Goal: Book appointment/travel/reservation

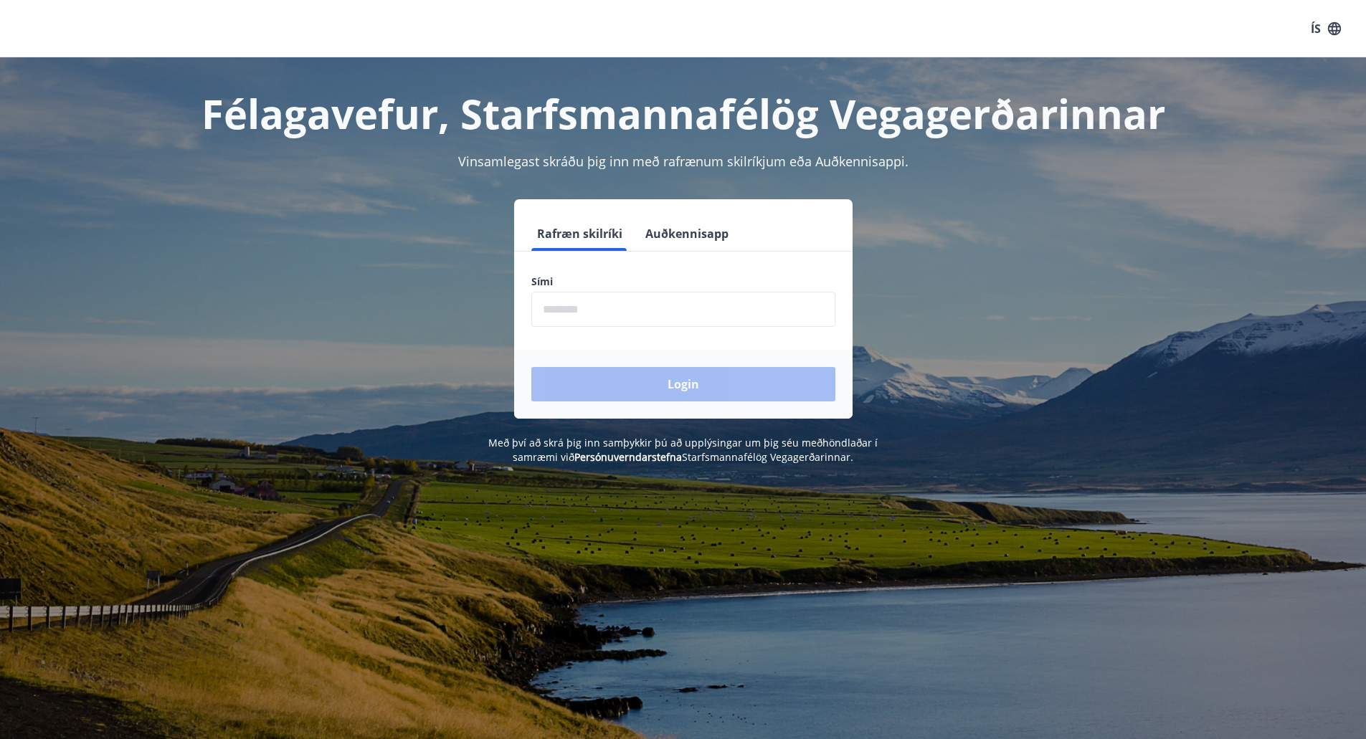
click at [614, 288] on label "Sími" at bounding box center [683, 282] width 304 height 14
click at [607, 314] on input "phone" at bounding box center [683, 309] width 304 height 35
type input "********"
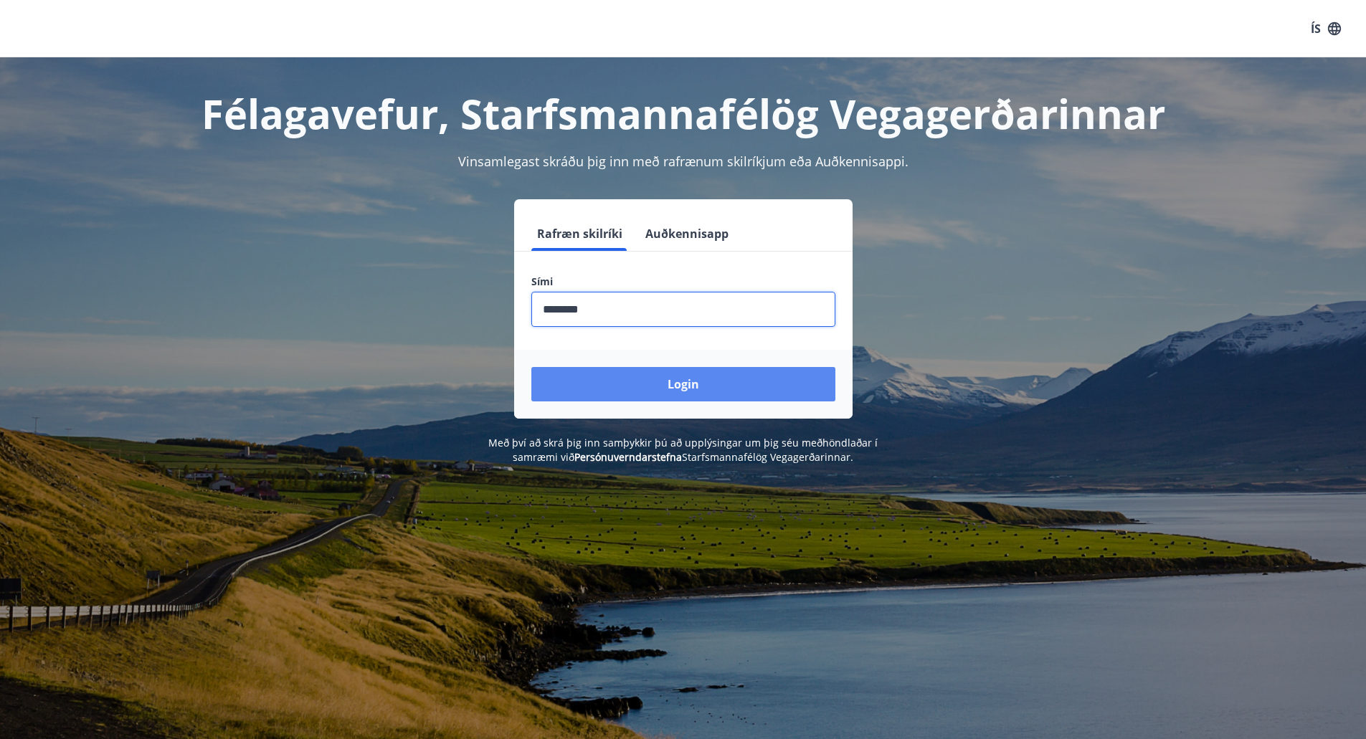
click at [638, 374] on button "Login" at bounding box center [683, 384] width 304 height 34
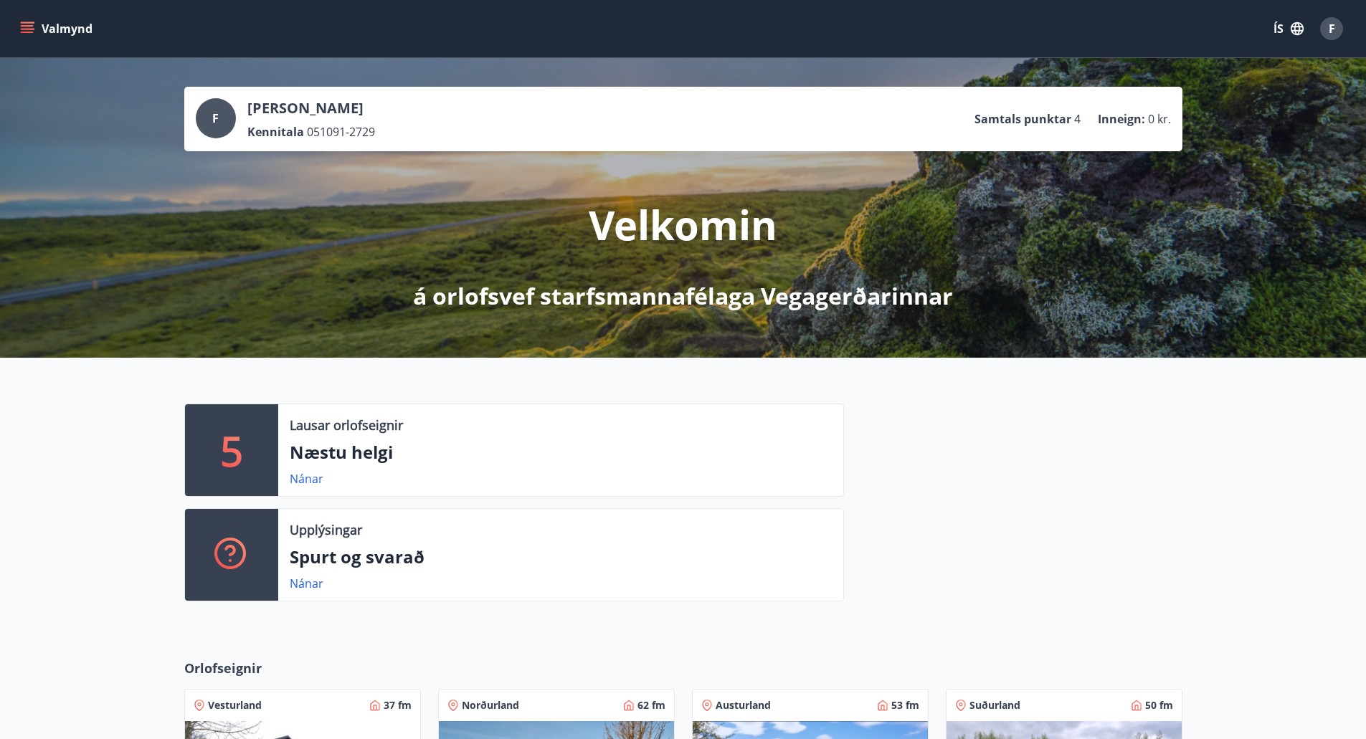
drag, startPoint x: 6, startPoint y: 7, endPoint x: 16, endPoint y: 18, distance: 15.2
click at [10, 17] on div "Valmynd ÍS F" at bounding box center [683, 28] width 1366 height 57
click at [20, 22] on icon "menu" at bounding box center [27, 29] width 14 height 14
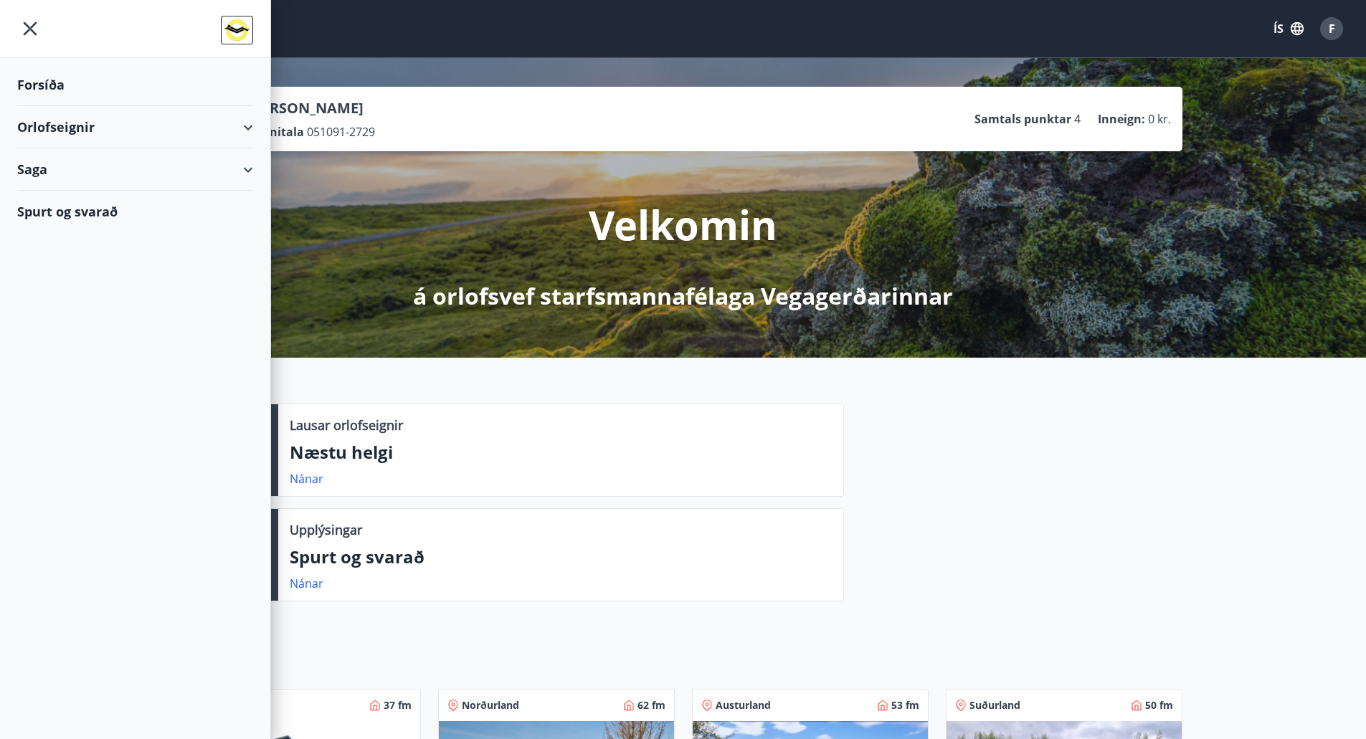
click at [255, 120] on icon at bounding box center [248, 127] width 17 height 17
click at [84, 196] on div "Bókunardagatal" at bounding box center [135, 194] width 213 height 30
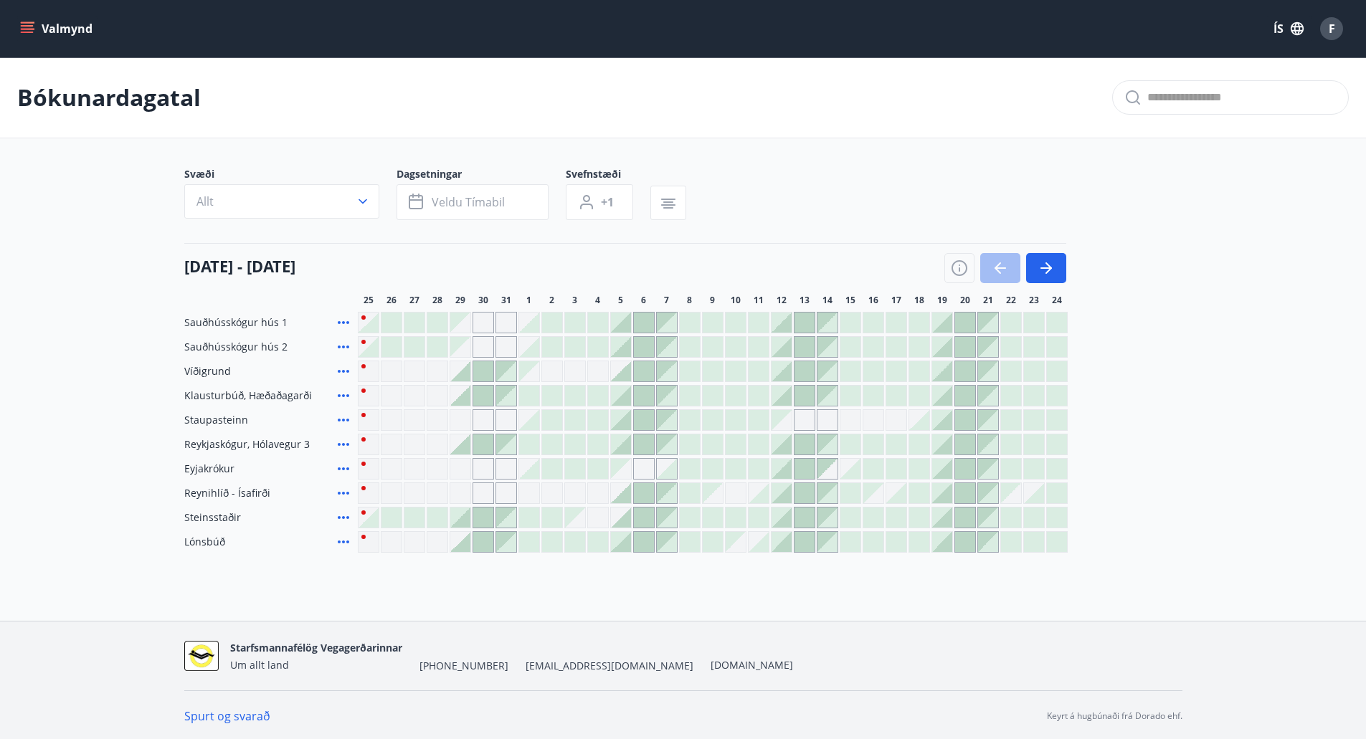
click at [351, 447] on icon at bounding box center [343, 444] width 17 height 17
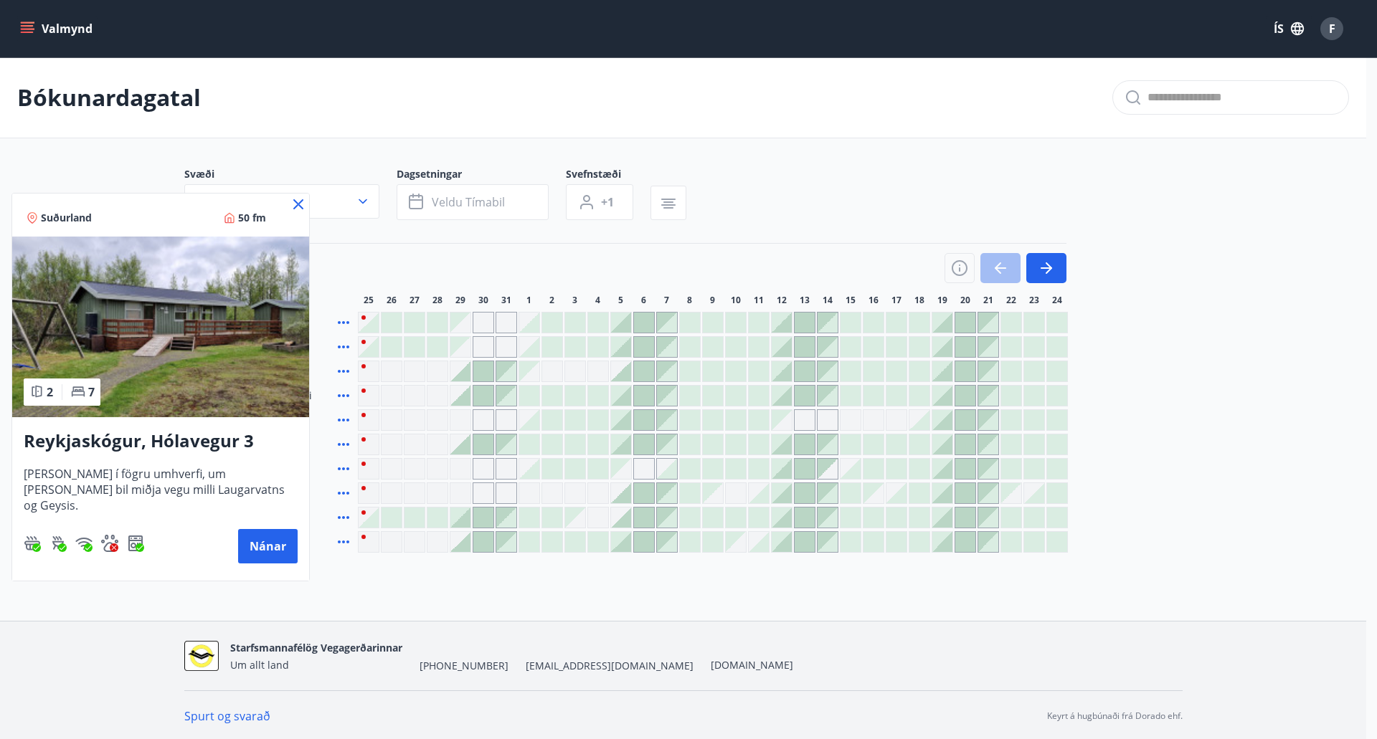
click at [627, 444] on div at bounding box center [688, 369] width 1377 height 739
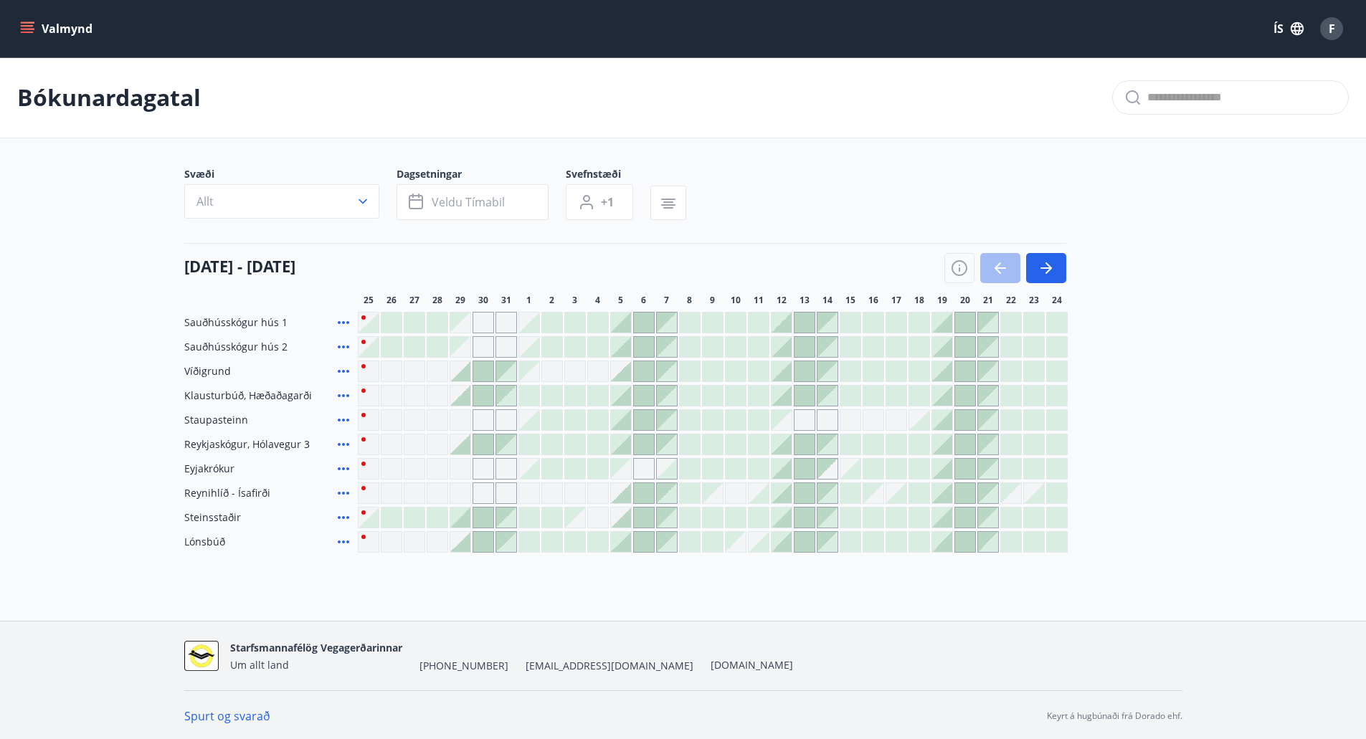
click at [627, 444] on div at bounding box center [621, 445] width 20 height 20
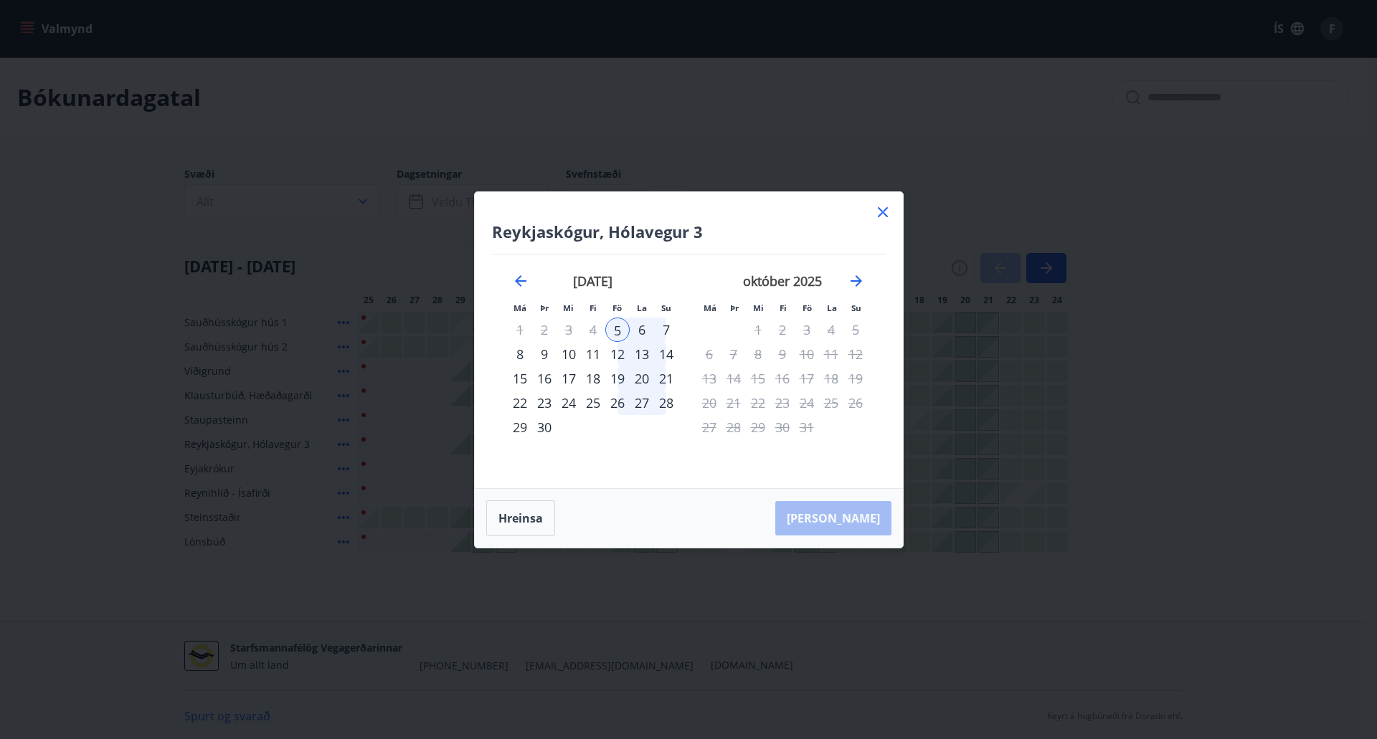
click at [636, 324] on div "6" at bounding box center [642, 330] width 24 height 24
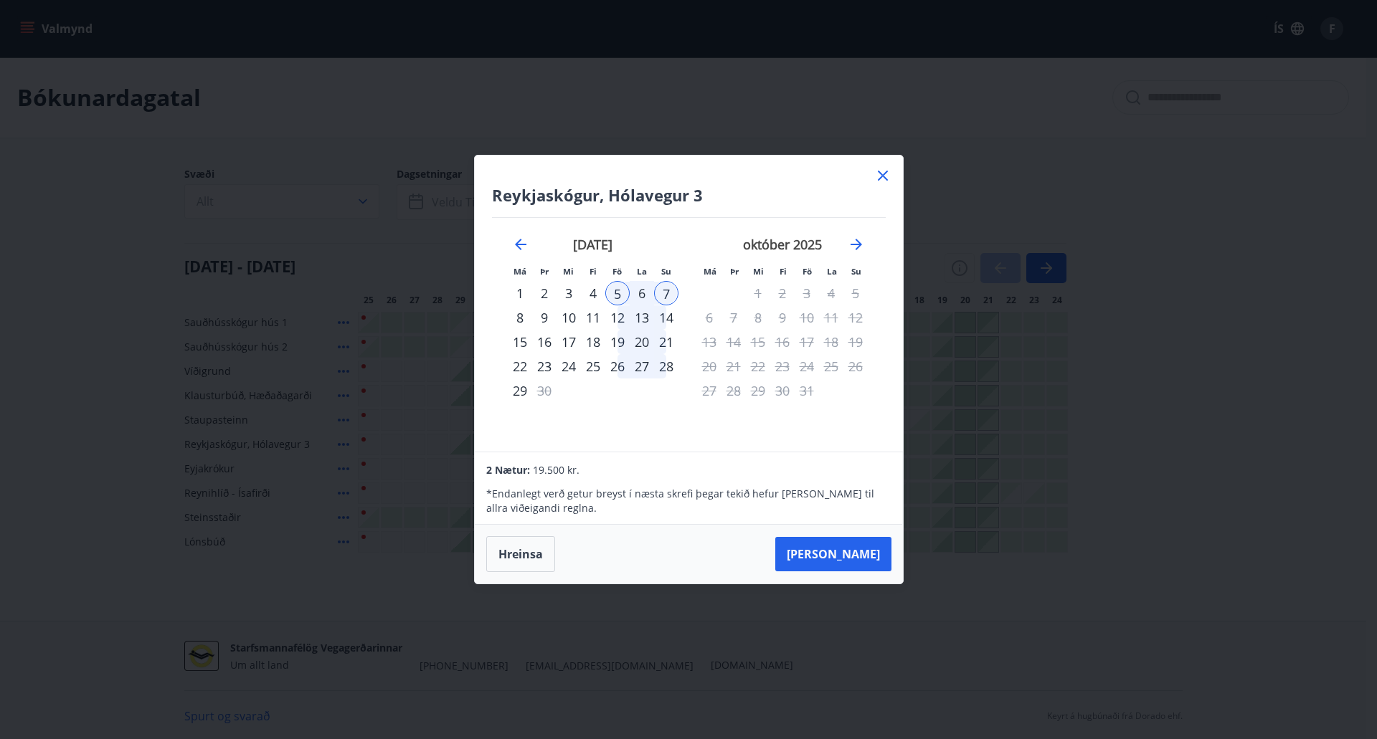
click at [621, 315] on div "12" at bounding box center [617, 317] width 24 height 24
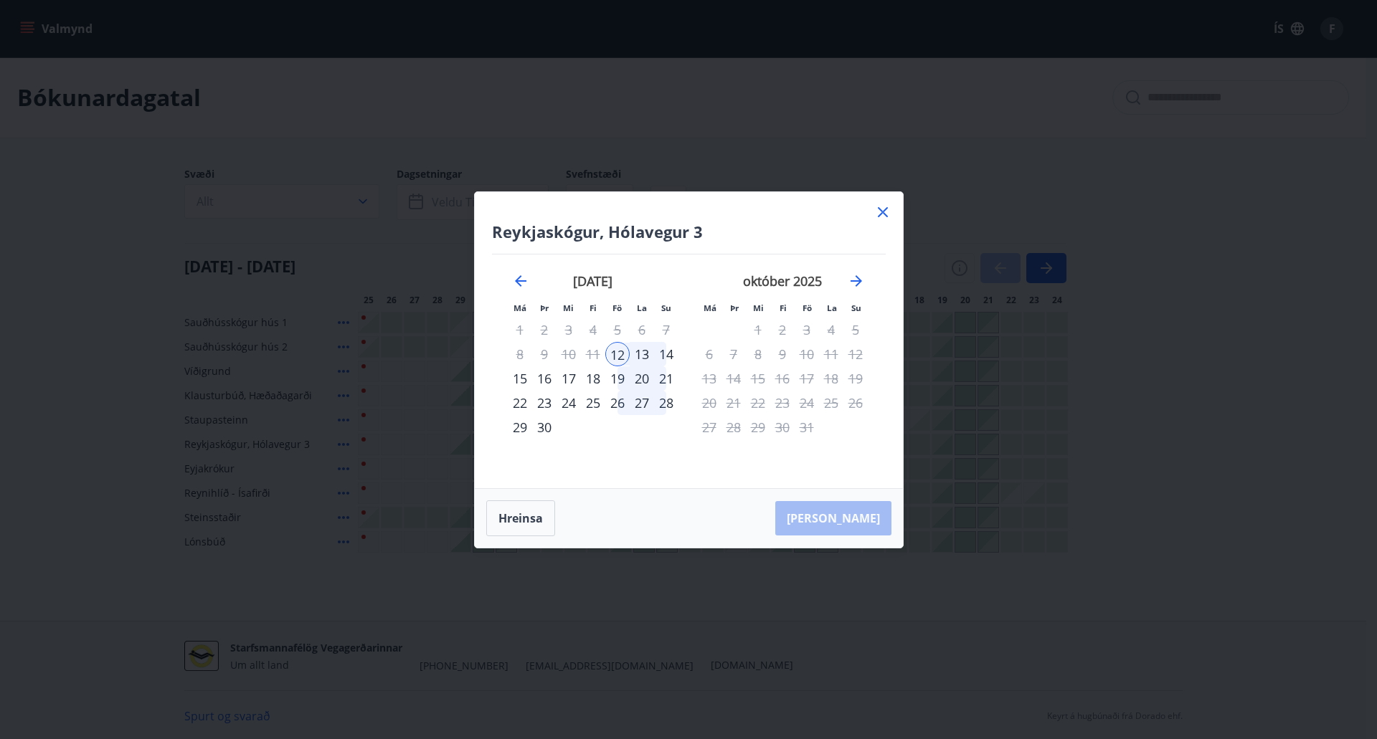
click at [658, 355] on div "14" at bounding box center [666, 354] width 24 height 24
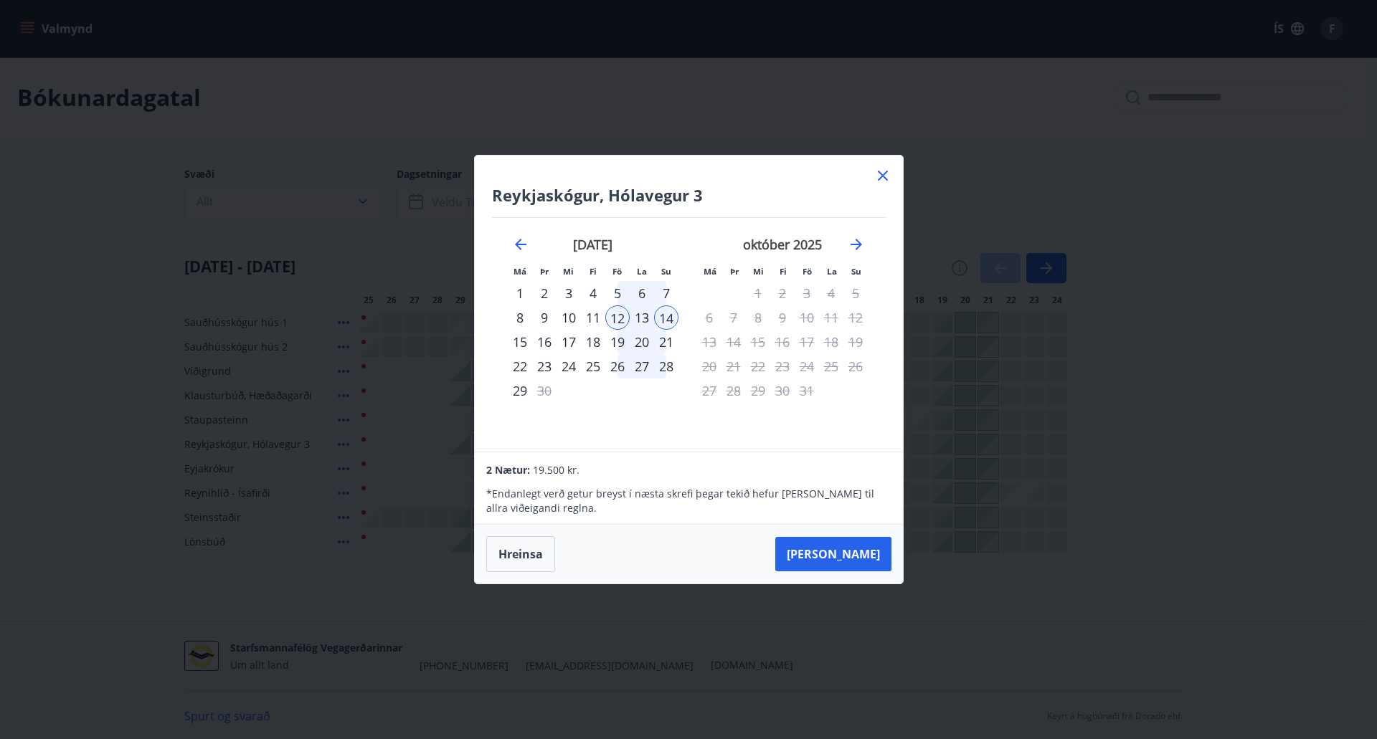
click at [643, 318] on div "13" at bounding box center [642, 317] width 24 height 24
click at [884, 178] on icon at bounding box center [883, 176] width 10 height 10
